Goal: Task Accomplishment & Management: Use online tool/utility

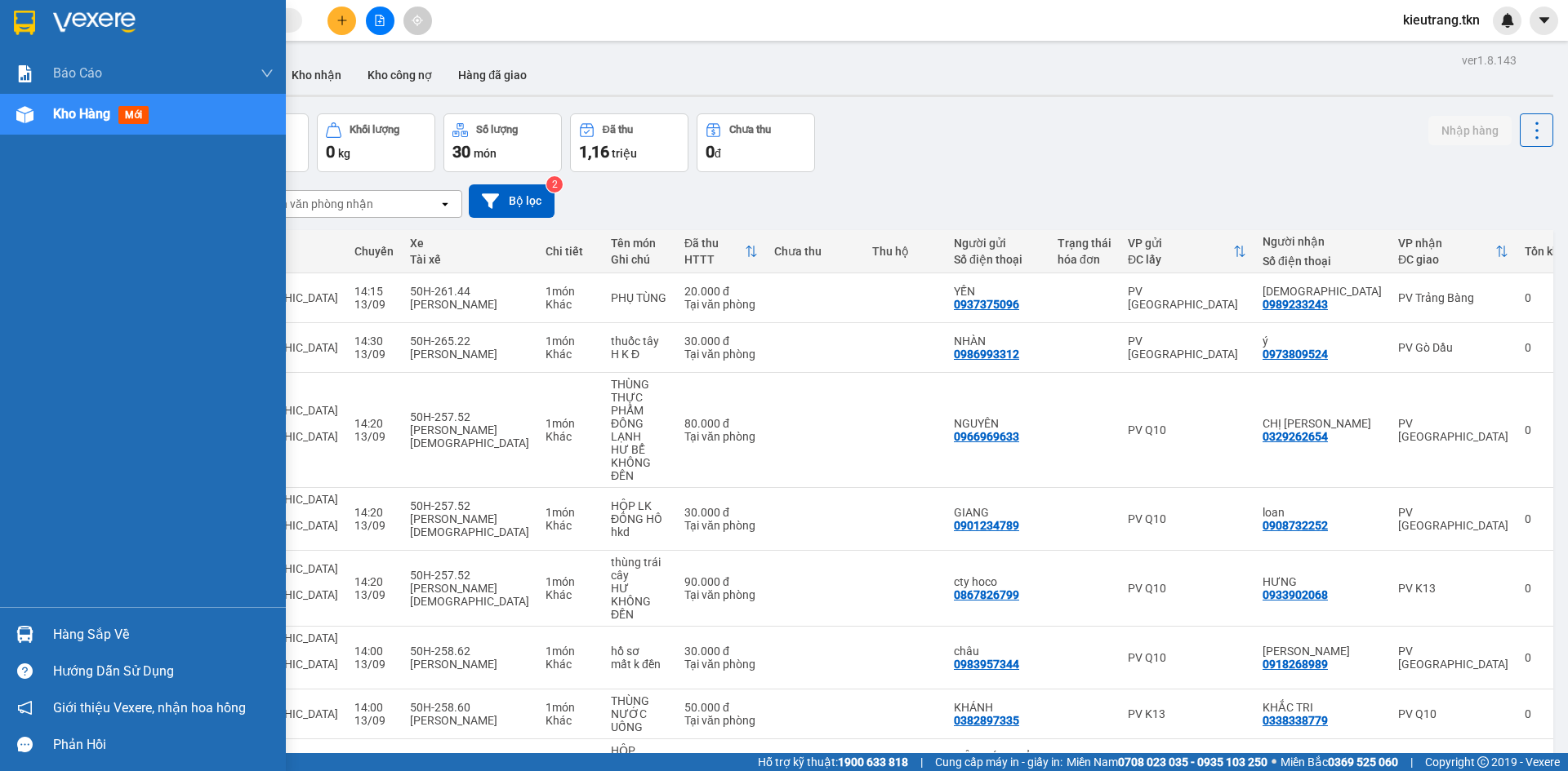
click at [119, 628] on div "Hàng sắp về" at bounding box center [163, 634] width 221 height 24
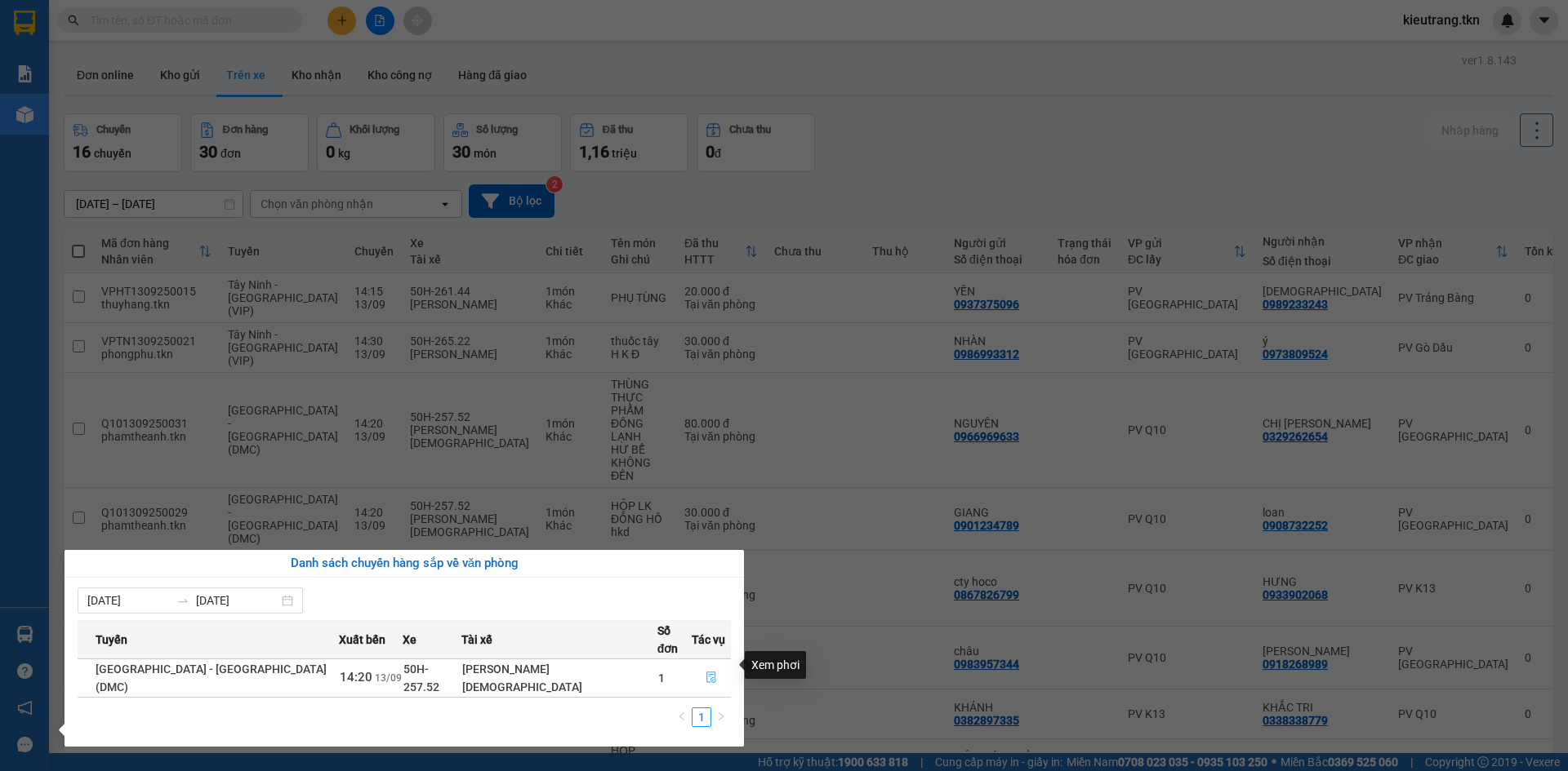
click at [706, 672] on icon "file-done" at bounding box center [711, 677] width 12 height 12
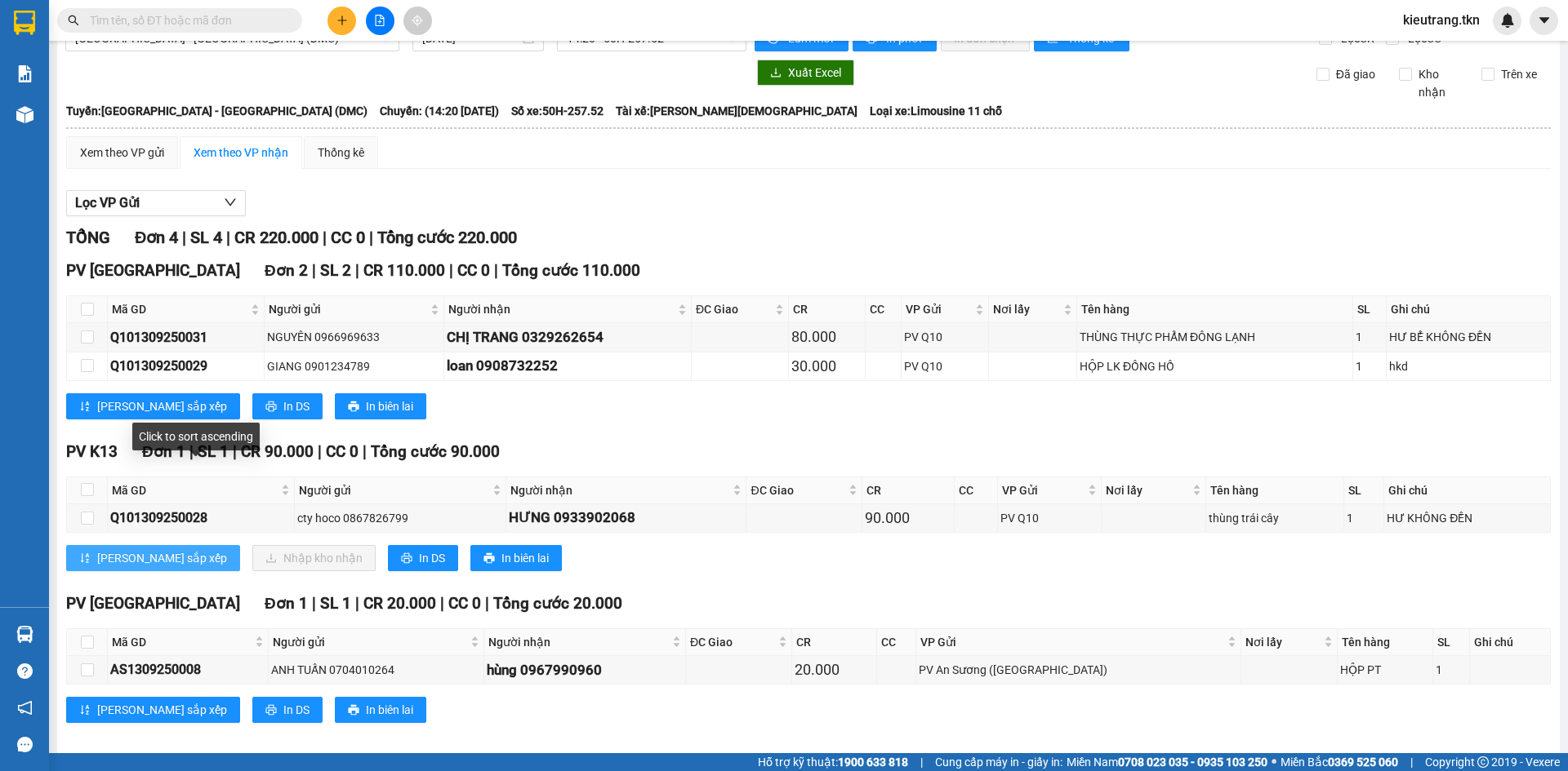
scroll to position [59, 0]
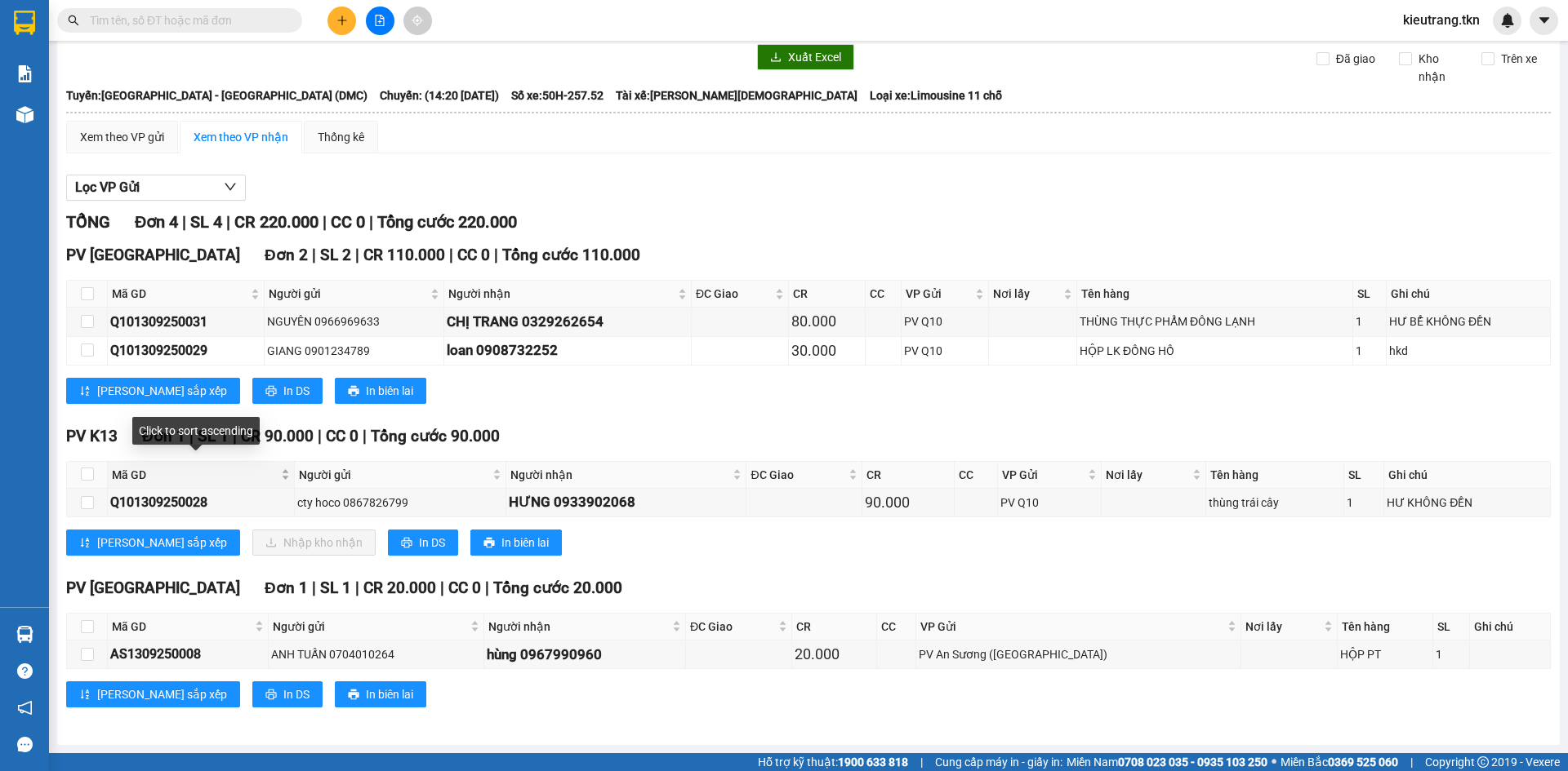
click at [176, 478] on span "Mã GD" at bounding box center [194, 475] width 166 height 18
click at [102, 21] on input "text" at bounding box center [186, 21] width 193 height 18
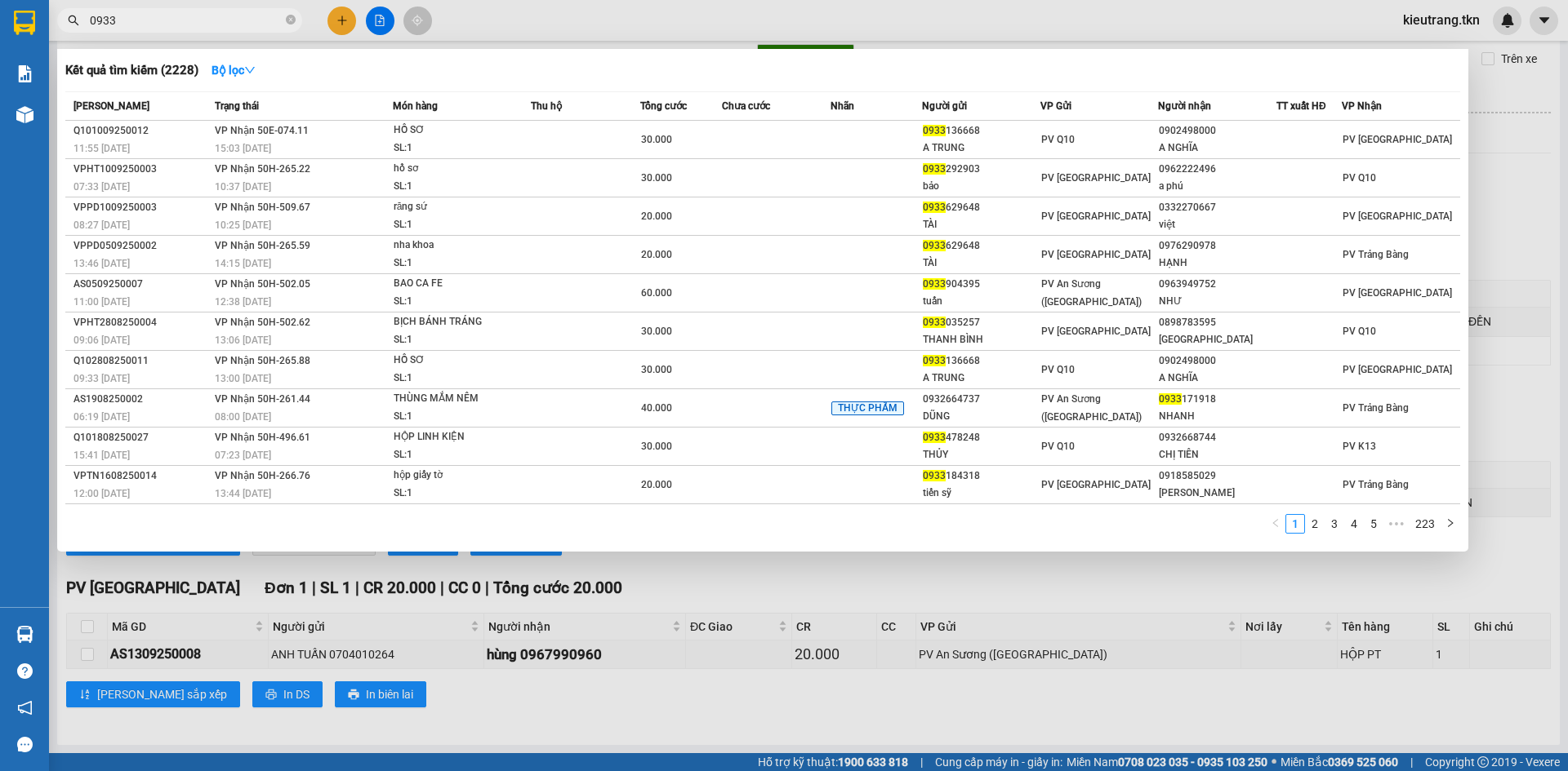
click at [426, 693] on div at bounding box center [784, 385] width 1568 height 771
click at [125, 15] on input "0933" at bounding box center [186, 21] width 193 height 18
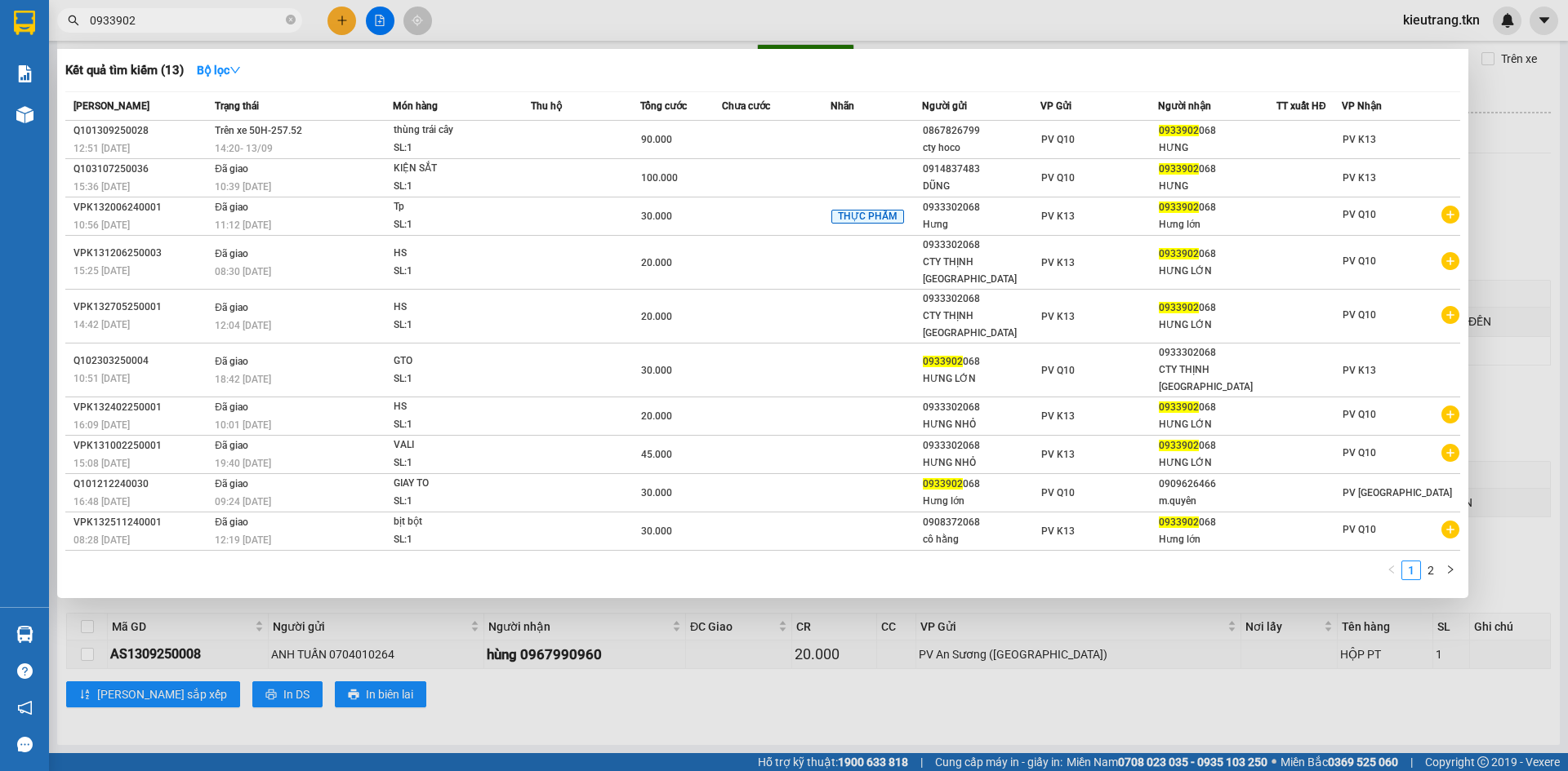
click at [534, 734] on div at bounding box center [784, 385] width 1568 height 771
click at [154, 18] on input "0933902" at bounding box center [186, 21] width 193 height 18
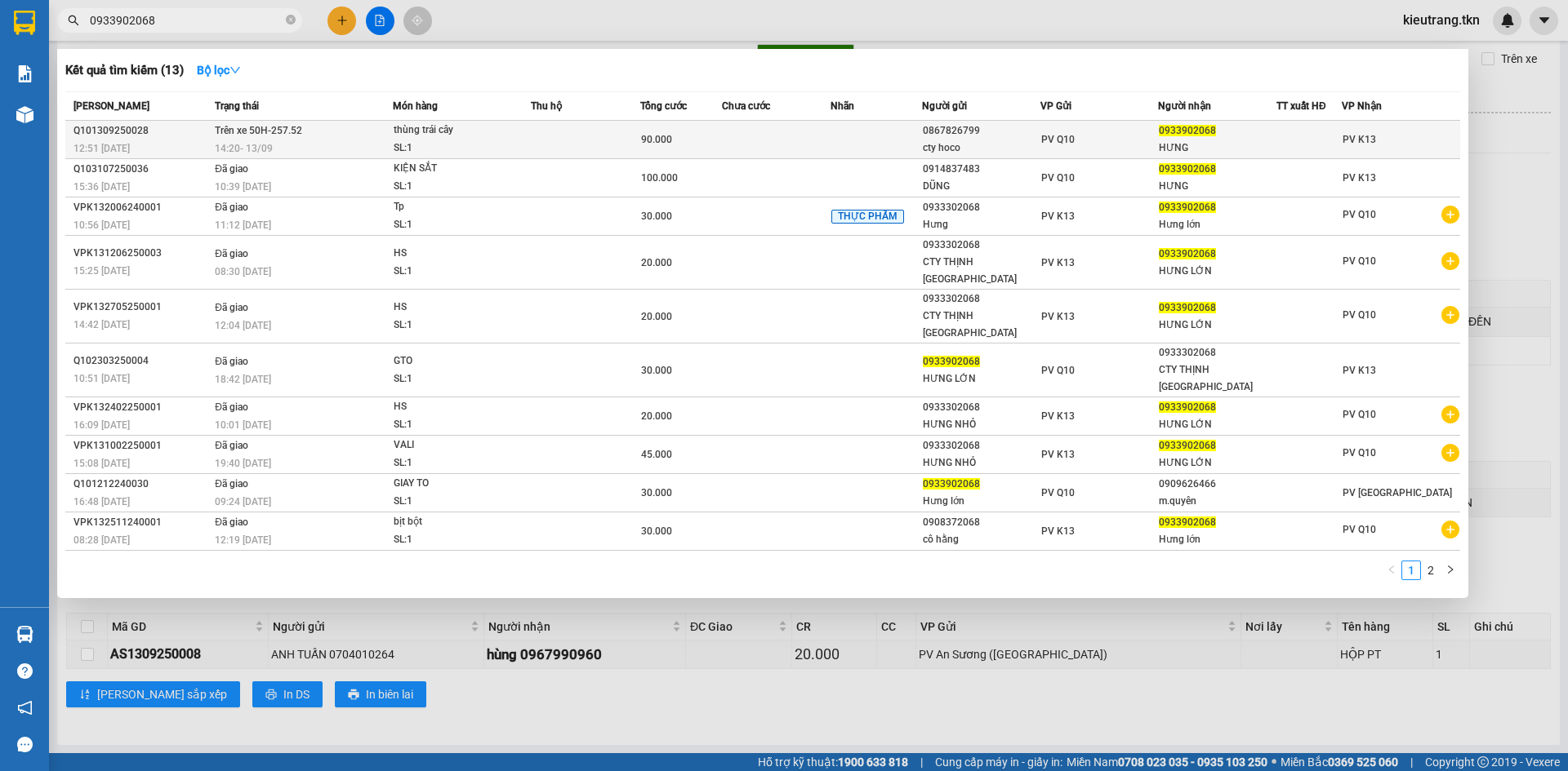
type input "0933902068"
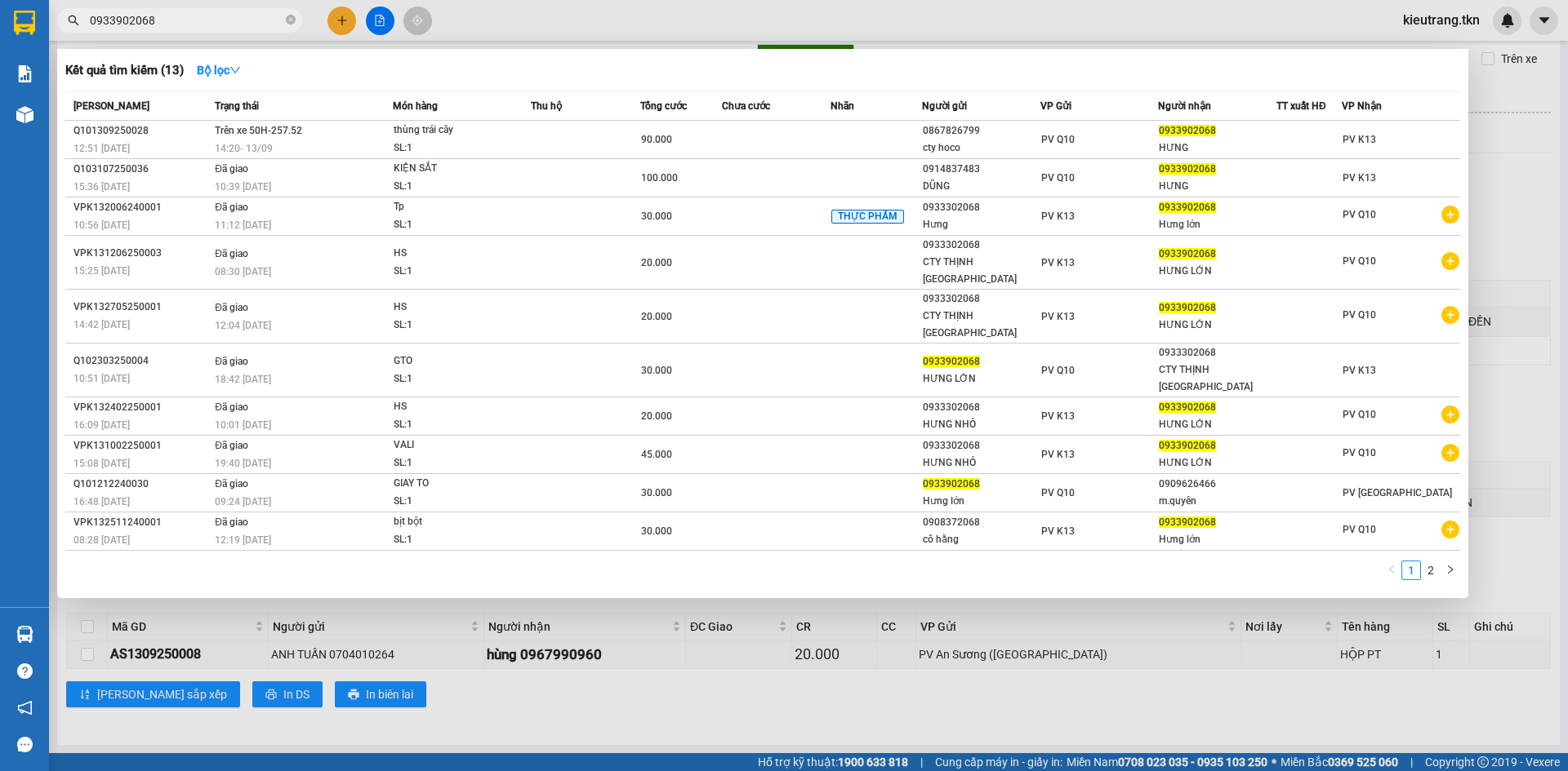
click at [1304, 148] on div at bounding box center [1309, 139] width 64 height 17
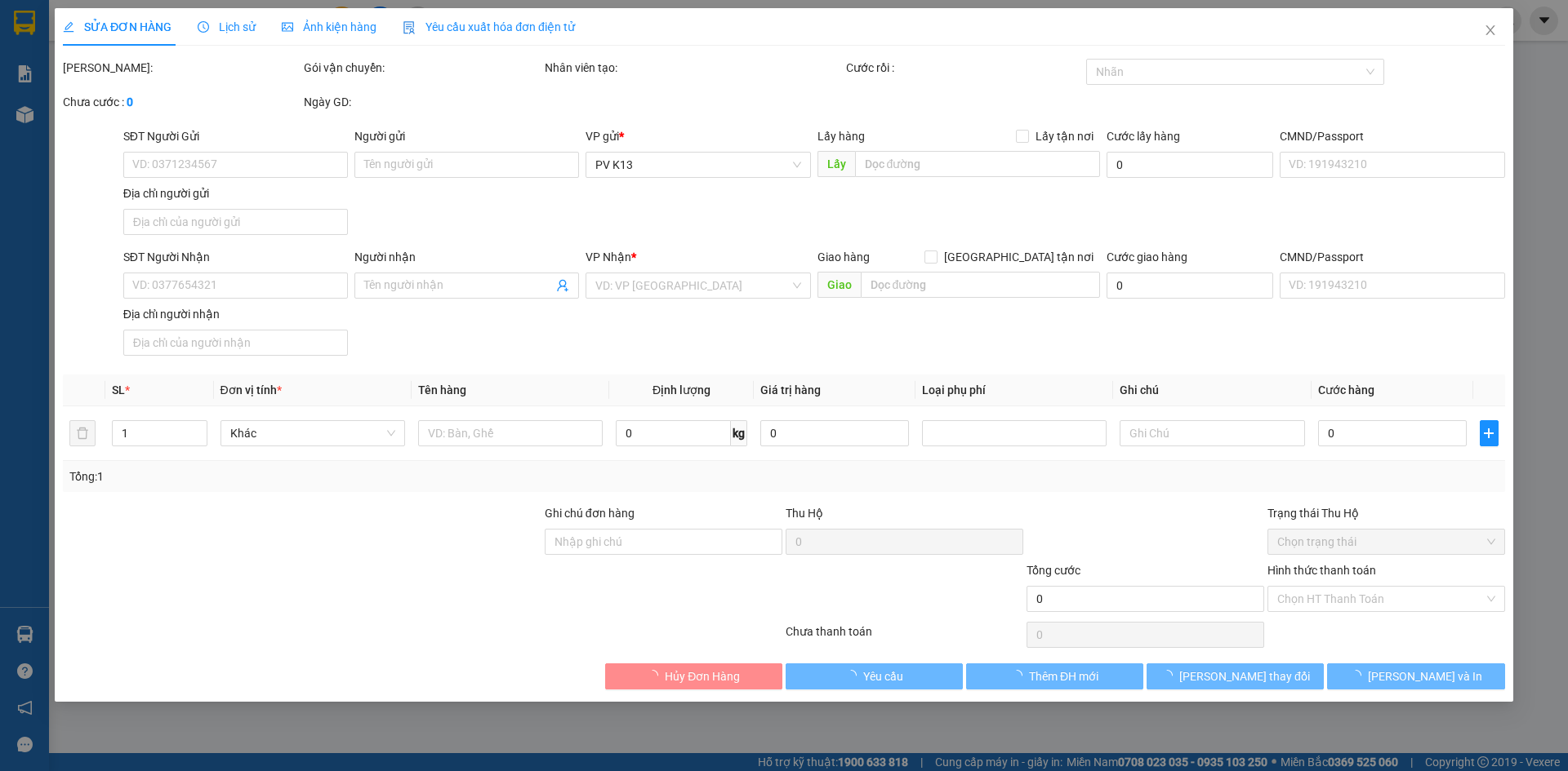
type input "0867826799"
type input "cty hoco"
type input "0933902068"
type input "HƯNG"
type input "90.000"
